Goal: Download file/media

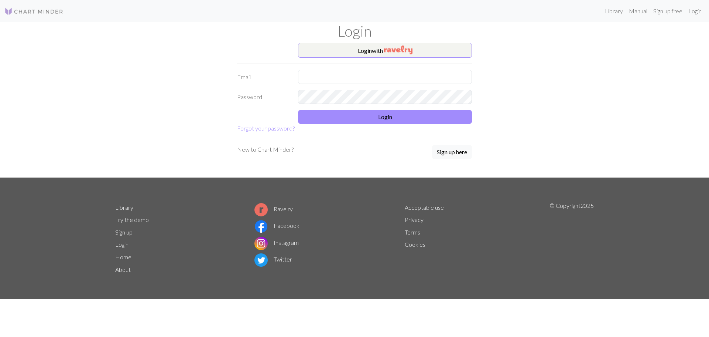
type input "[PERSON_NAME][EMAIL_ADDRESS][PERSON_NAME][DOMAIN_NAME]"
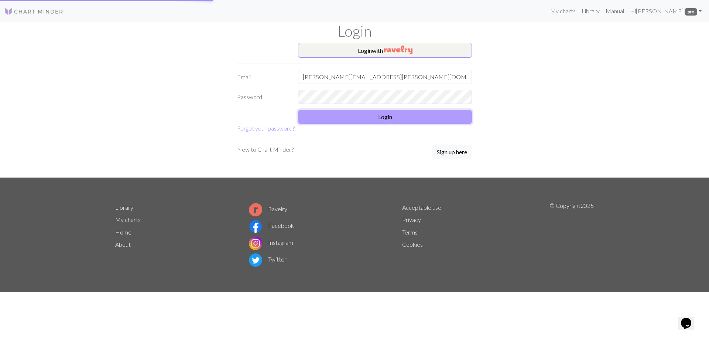
click at [347, 119] on button "Login" at bounding box center [385, 117] width 174 height 14
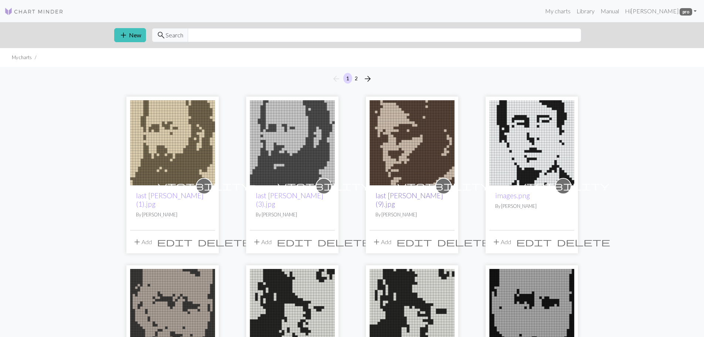
click at [400, 194] on link "last [PERSON_NAME] (9).jpg" at bounding box center [409, 199] width 68 height 17
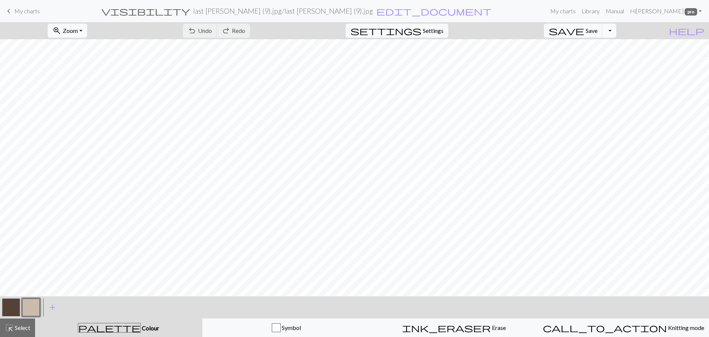
click at [617, 30] on button "Toggle Dropdown" at bounding box center [610, 31] width 14 height 14
click at [597, 59] on button "save_alt Download" at bounding box center [555, 59] width 122 height 12
drag, startPoint x: 392, startPoint y: 3, endPoint x: 394, endPoint y: 8, distance: 5.6
click at [392, 3] on nav "keyboard_arrow_left My charts visibility last [PERSON_NAME] (9).jpg / last [PER…" at bounding box center [354, 11] width 709 height 22
click at [617, 32] on button "Toggle Dropdown" at bounding box center [610, 31] width 14 height 14
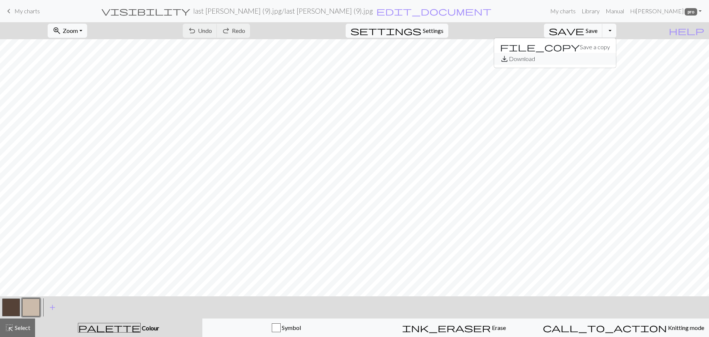
click at [590, 59] on button "save_alt Download" at bounding box center [555, 59] width 122 height 12
click at [571, 27] on div "zoom_in Zoom Zoom Fit all Fit width Fit height 50% 100% 150% 200% undo Undo Und…" at bounding box center [332, 30] width 664 height 17
click at [617, 31] on button "Toggle Dropdown" at bounding box center [610, 31] width 14 height 14
click at [592, 59] on button "save_alt Download" at bounding box center [555, 59] width 122 height 12
click at [441, 31] on span "Settings" at bounding box center [433, 30] width 21 height 9
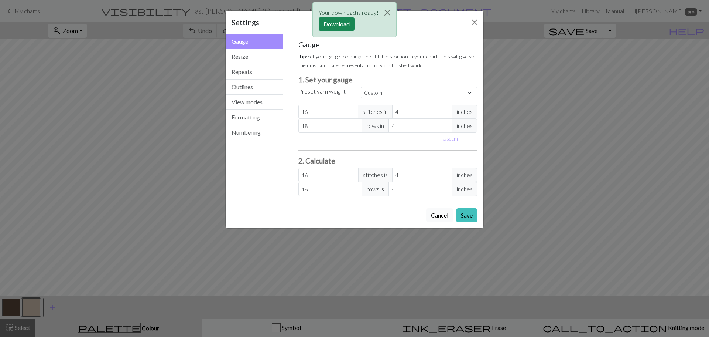
click at [437, 219] on button "Cancel" at bounding box center [439, 215] width 27 height 14
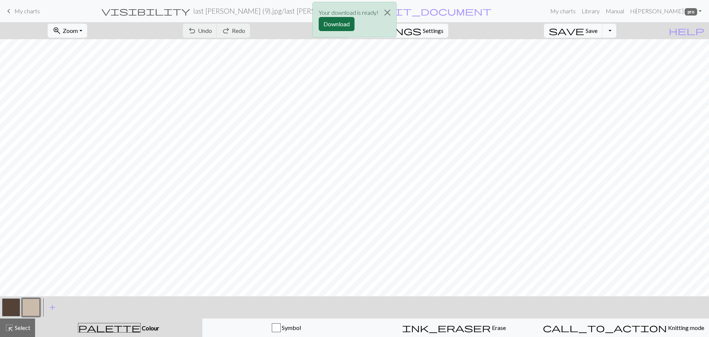
click at [337, 25] on button "Download" at bounding box center [337, 24] width 36 height 14
